Goal: Transaction & Acquisition: Purchase product/service

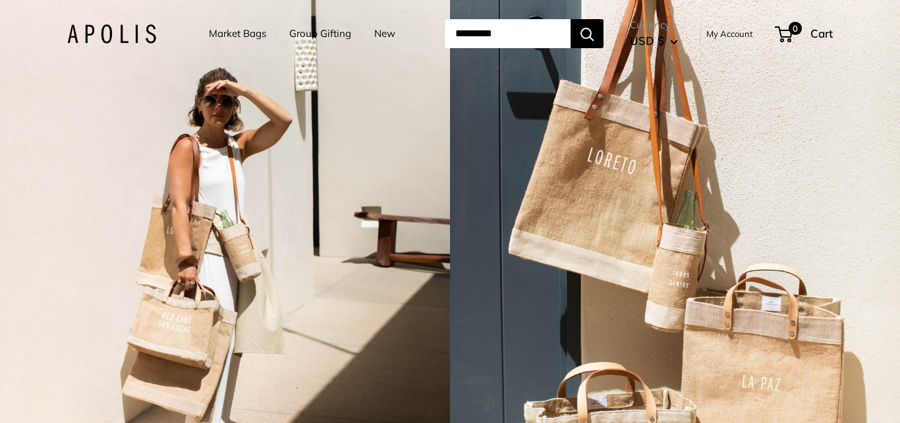
click at [233, 34] on link "Market Bags" at bounding box center [237, 33] width 57 height 18
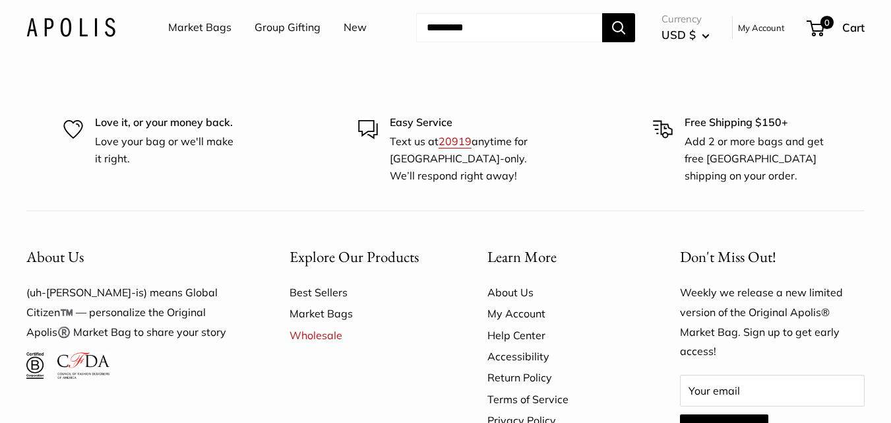
scroll to position [3230, 0]
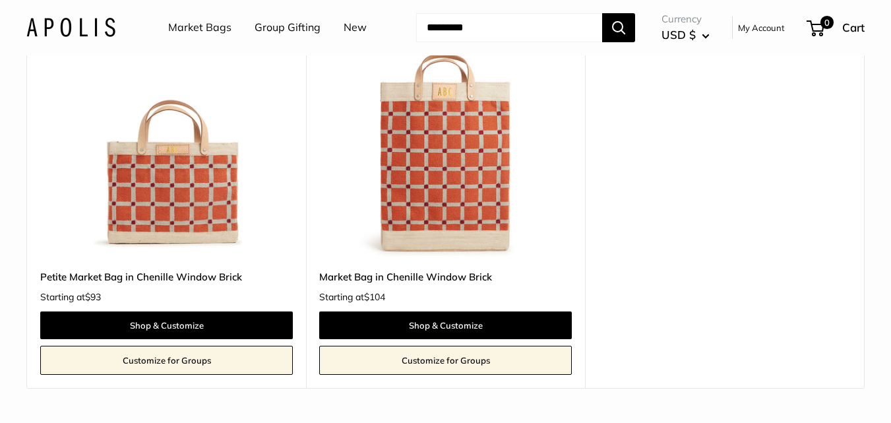
scroll to position [132, 0]
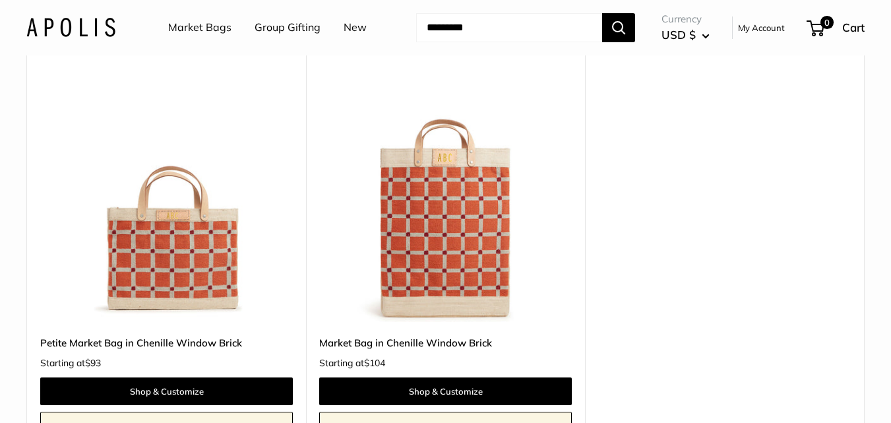
click at [203, 29] on link "Market Bags" at bounding box center [199, 28] width 63 height 20
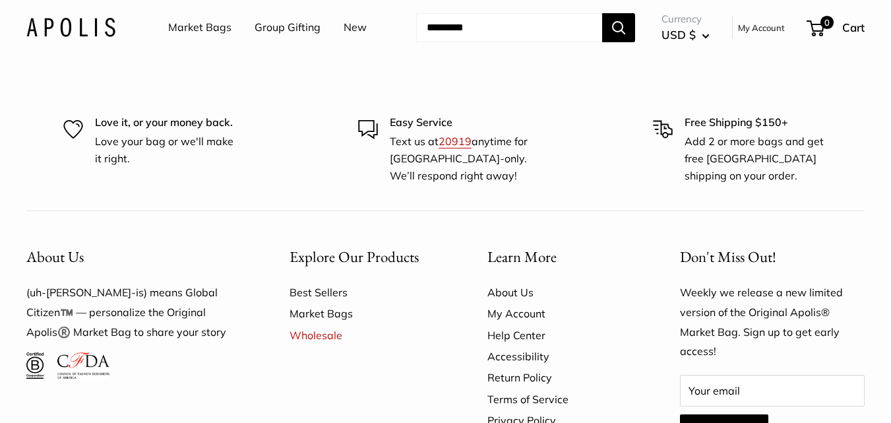
scroll to position [2966, 0]
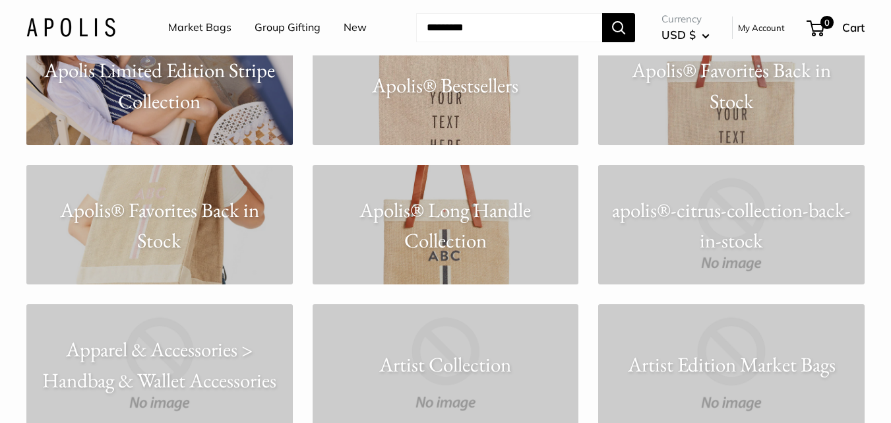
scroll to position [989, 0]
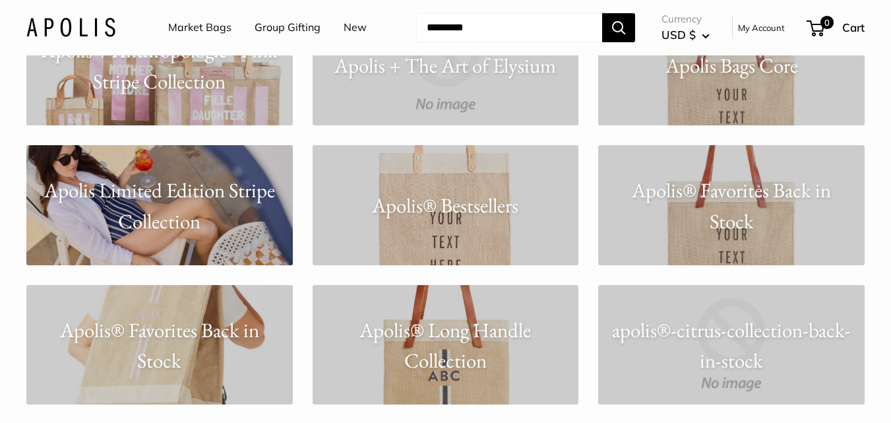
click at [479, 200] on p "Apolis® Bestsellers" at bounding box center [445, 205] width 266 height 31
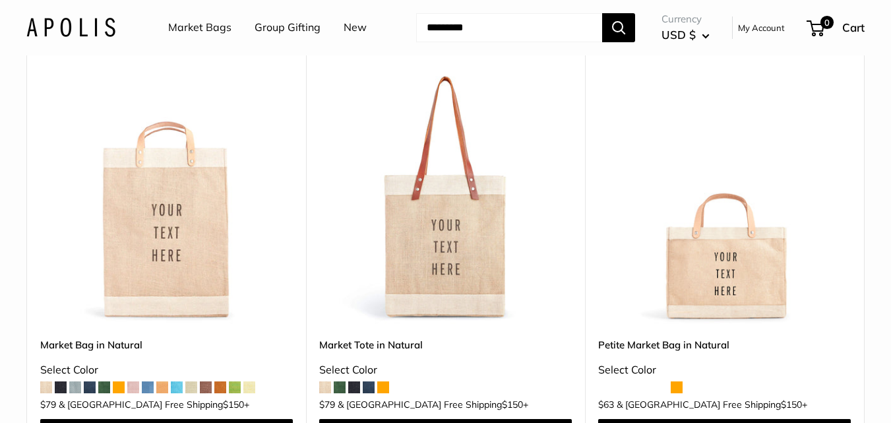
scroll to position [198, 0]
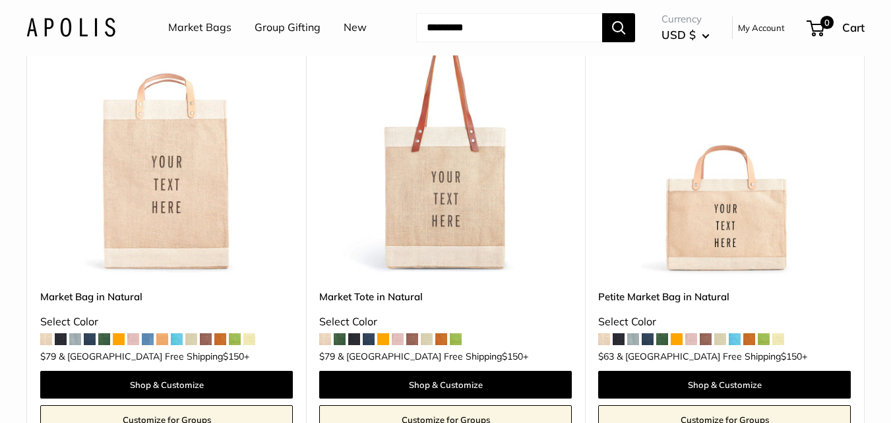
click at [0, 0] on img at bounding box center [0, 0] width 0 height 0
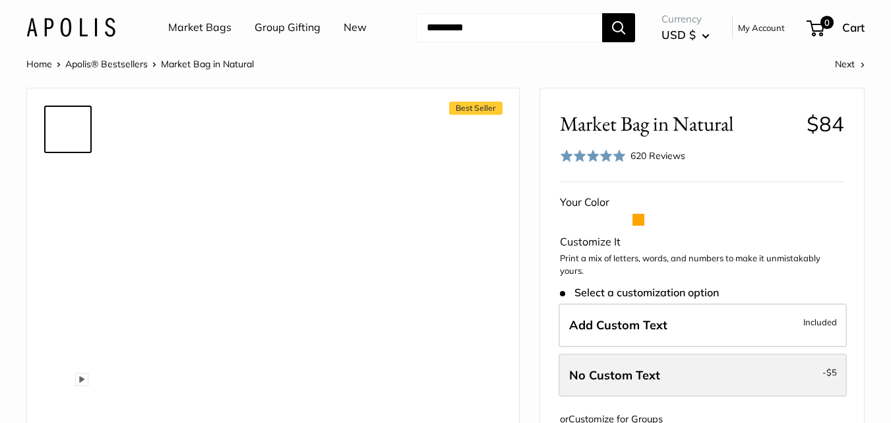
click at [616, 374] on span "No Custom Text" at bounding box center [614, 374] width 91 height 15
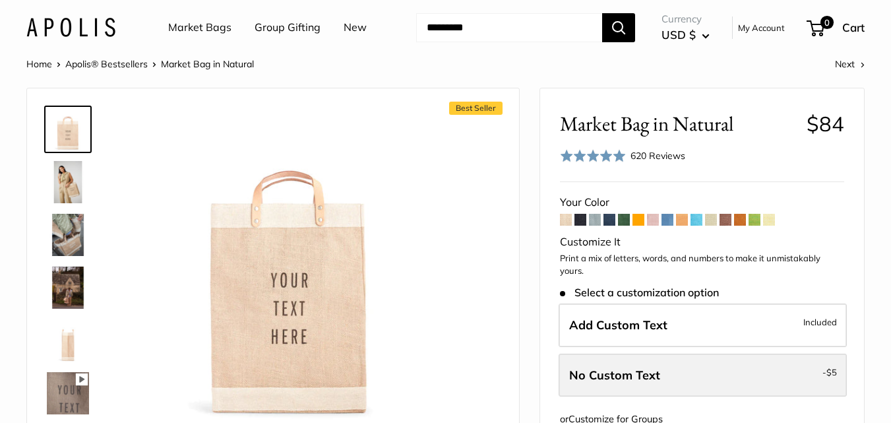
click at [650, 370] on span "No Custom Text" at bounding box center [614, 374] width 91 height 15
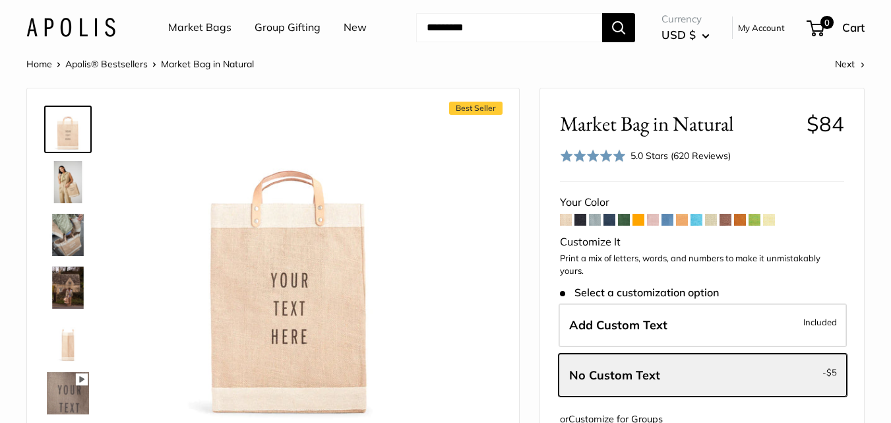
click at [594, 218] on span at bounding box center [595, 220] width 12 height 12
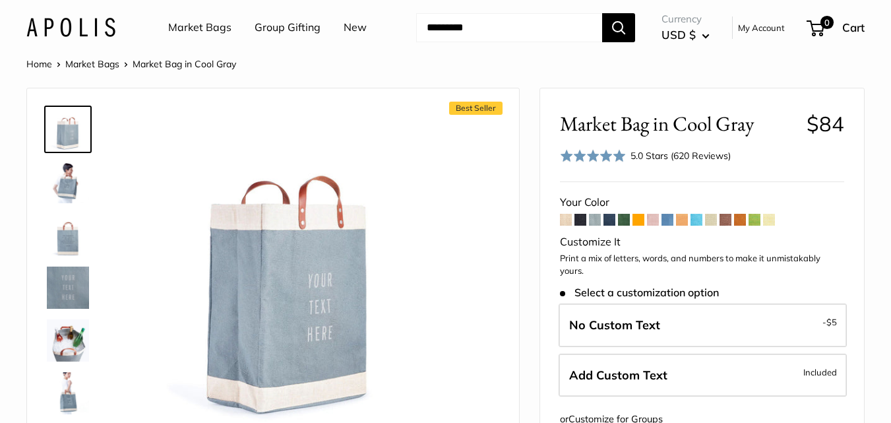
click at [608, 219] on span at bounding box center [609, 220] width 12 height 12
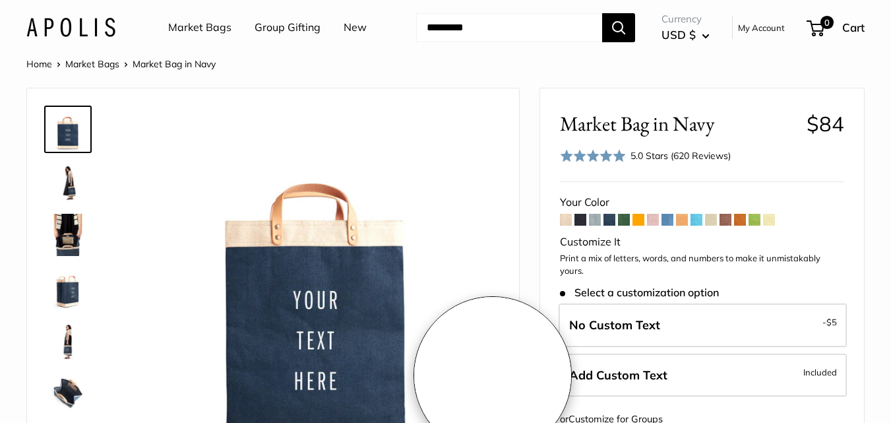
scroll to position [66, 0]
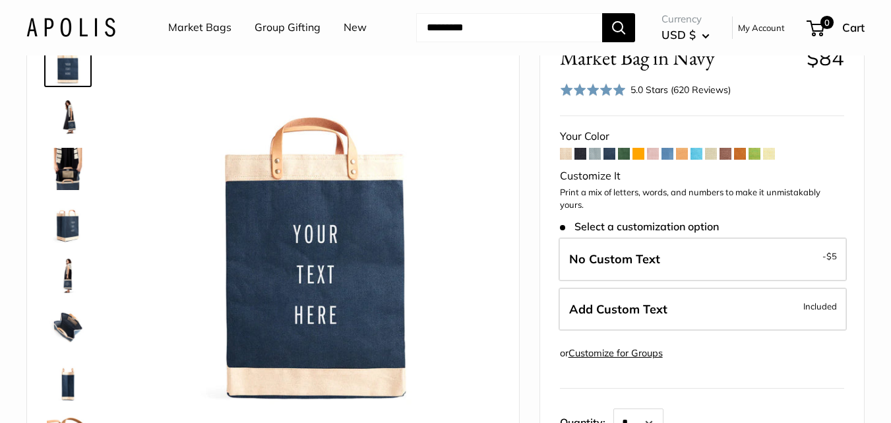
click at [72, 113] on img at bounding box center [68, 116] width 42 height 42
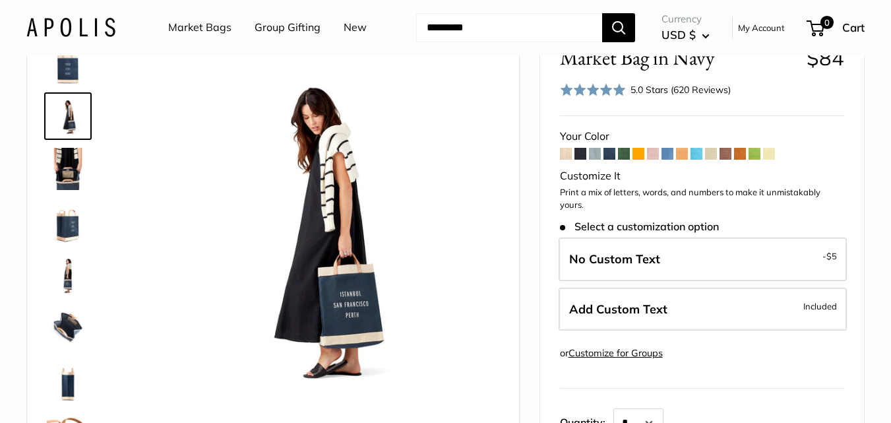
click at [68, 165] on img at bounding box center [68, 169] width 42 height 42
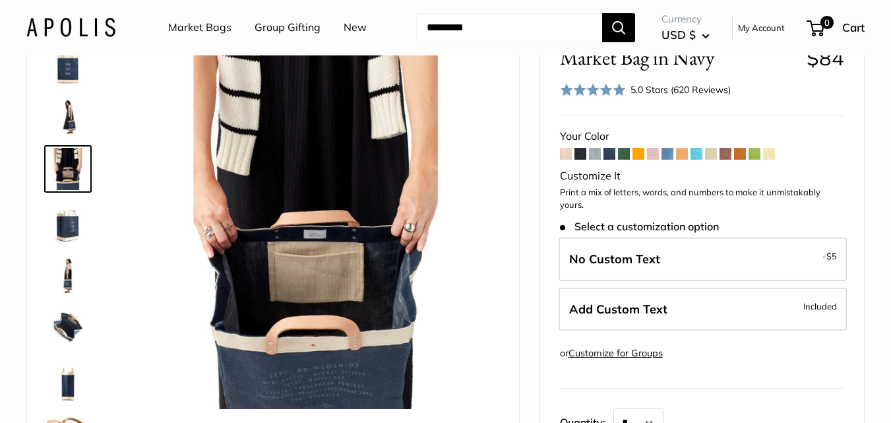
click at [66, 323] on img at bounding box center [68, 327] width 42 height 42
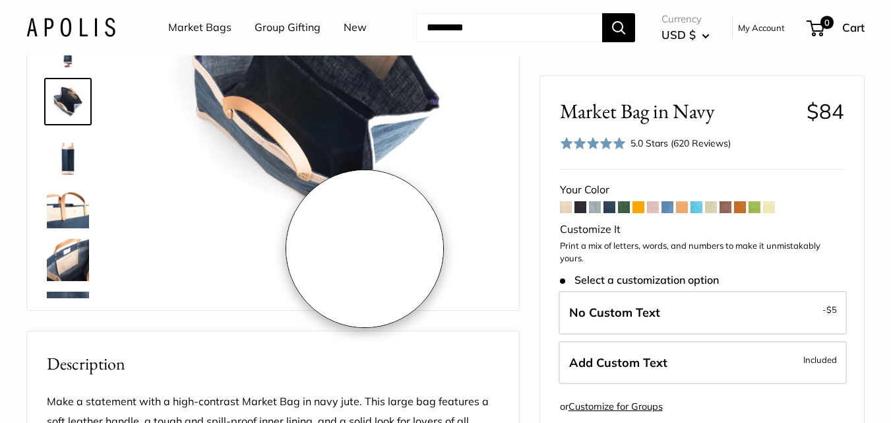
scroll to position [0, 0]
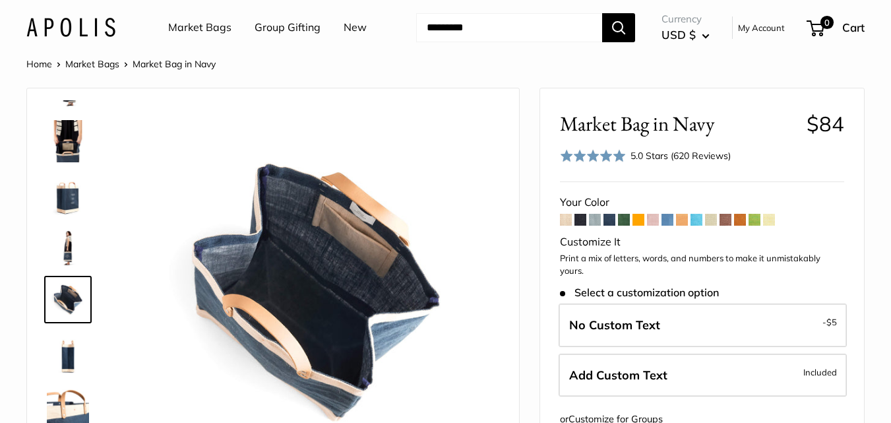
click at [666, 219] on span at bounding box center [667, 220] width 12 height 12
